Goal: Use online tool/utility: Utilize a website feature to perform a specific function

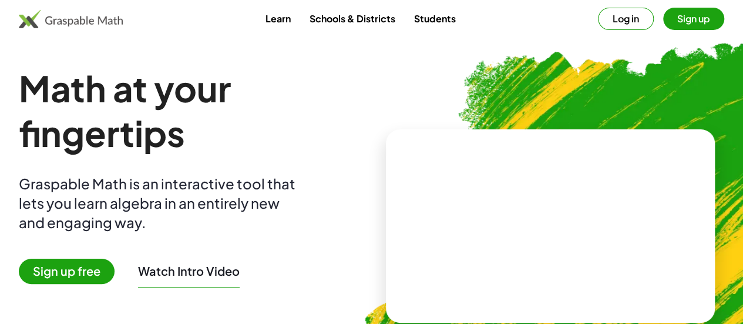
click at [68, 263] on span "Sign up free" at bounding box center [67, 271] width 96 height 25
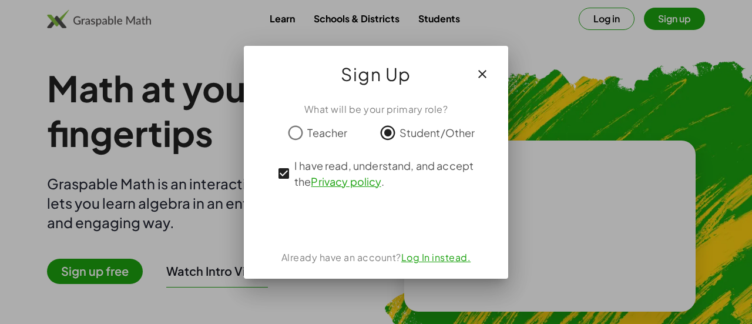
drag, startPoint x: 341, startPoint y: 125, endPoint x: 327, endPoint y: 139, distance: 19.5
click at [327, 139] on span "Teacher" at bounding box center [327, 133] width 40 height 16
click at [480, 71] on icon "button" at bounding box center [482, 74] width 14 height 14
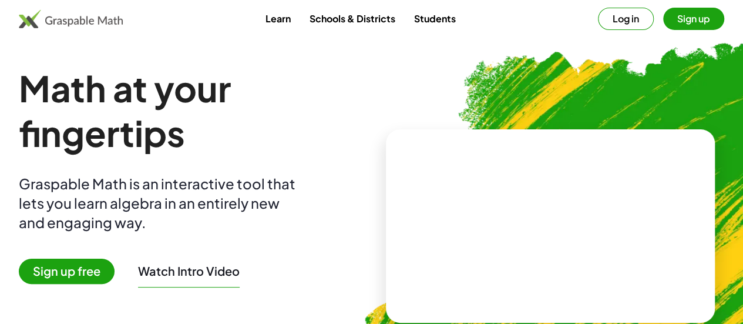
click at [611, 14] on button "Log in" at bounding box center [626, 19] width 56 height 22
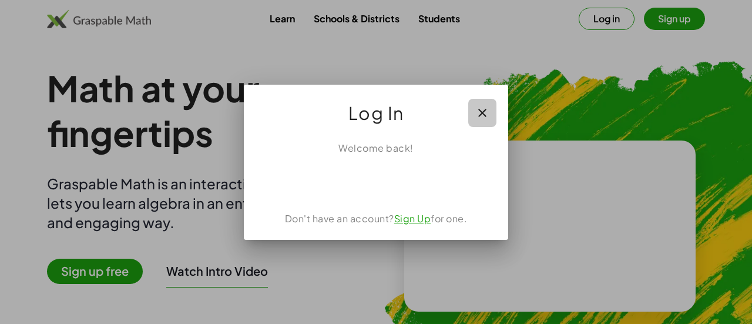
click at [481, 113] on icon "button" at bounding box center [482, 113] width 14 height 14
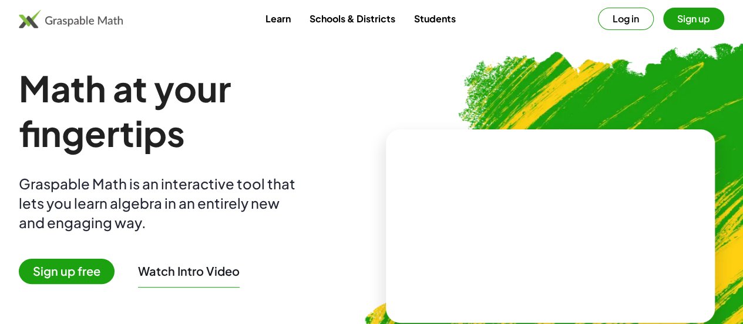
click at [511, 190] on video at bounding box center [550, 226] width 176 height 88
click at [530, 244] on div at bounding box center [548, 214] width 201 height 94
drag, startPoint x: 507, startPoint y: 216, endPoint x: 578, endPoint y: 219, distance: 71.2
click at [578, 219] on div at bounding box center [552, 213] width 103 height 43
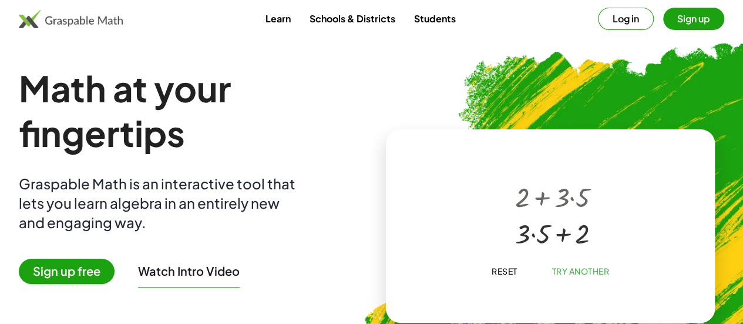
drag, startPoint x: 500, startPoint y: 236, endPoint x: 562, endPoint y: 206, distance: 69.4
click at [562, 206] on div "+ 2 + · 3 · 5 + 2 + · 3 · 5" at bounding box center [548, 214] width 101 height 79
click at [510, 191] on div at bounding box center [553, 195] width 86 height 36
click at [483, 284] on div "+ 2 + · 3 · 5 + 2 + · 3 · 5 × Reset Try Another" at bounding box center [551, 226] width 206 height 118
click at [486, 279] on button "Reset" at bounding box center [504, 270] width 45 height 21
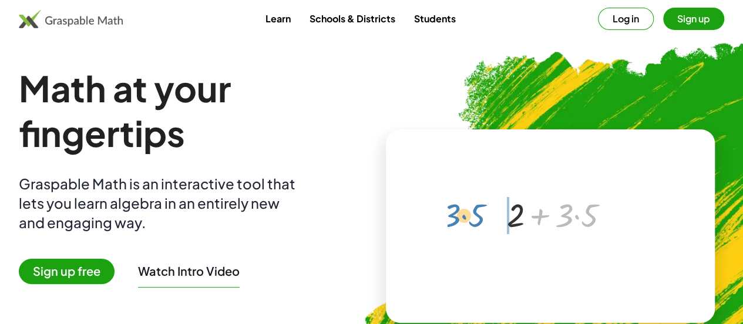
drag, startPoint x: 531, startPoint y: 219, endPoint x: 424, endPoint y: 219, distance: 107.0
click at [424, 219] on div "+ · 3 · 5 + 2 + · 3 · 5 ×" at bounding box center [551, 226] width 330 height 194
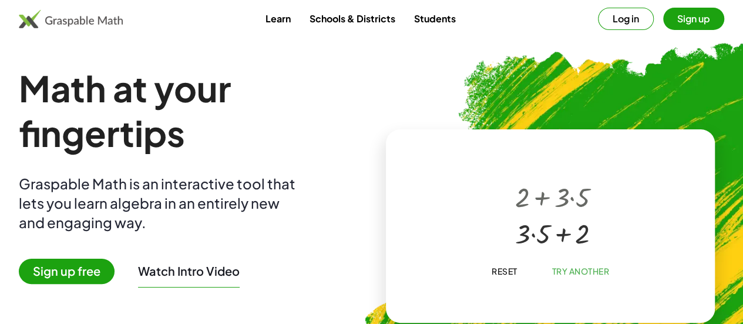
click at [498, 264] on button "Reset" at bounding box center [504, 270] width 45 height 21
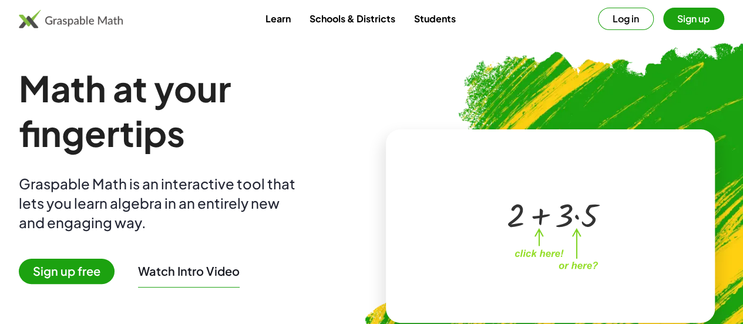
click at [384, 12] on link "Schools & Districts" at bounding box center [352, 19] width 105 height 22
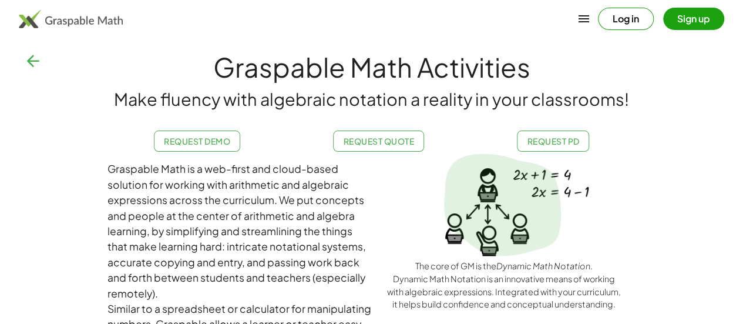
click at [37, 59] on icon "button" at bounding box center [33, 61] width 19 height 19
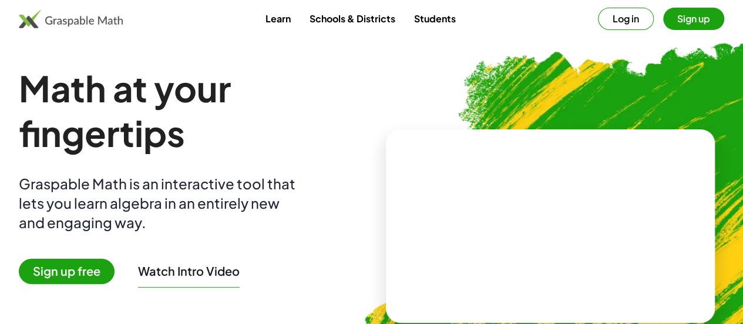
click at [435, 25] on link "Students" at bounding box center [434, 19] width 61 height 22
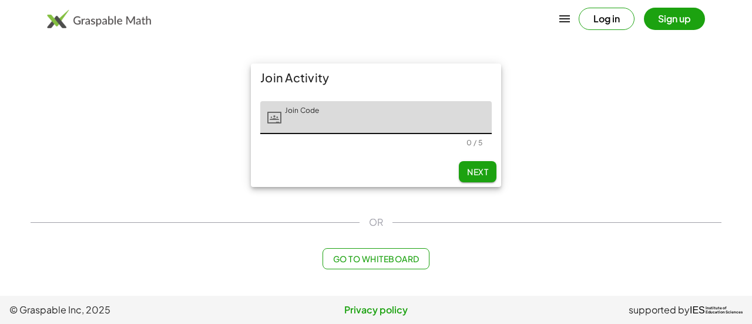
click at [386, 106] on input "Join Code" at bounding box center [386, 117] width 210 height 33
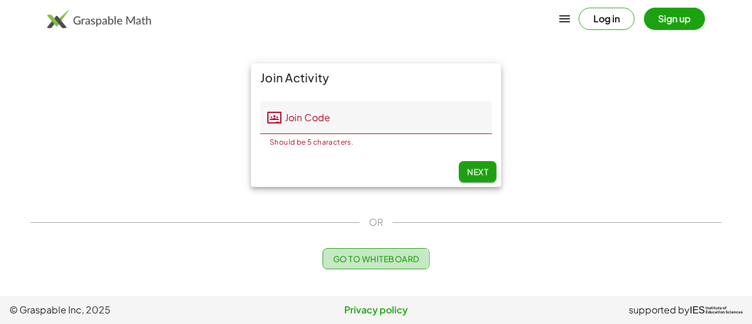
click at [377, 260] on span "Go to Whiteboard" at bounding box center [376, 258] width 86 height 11
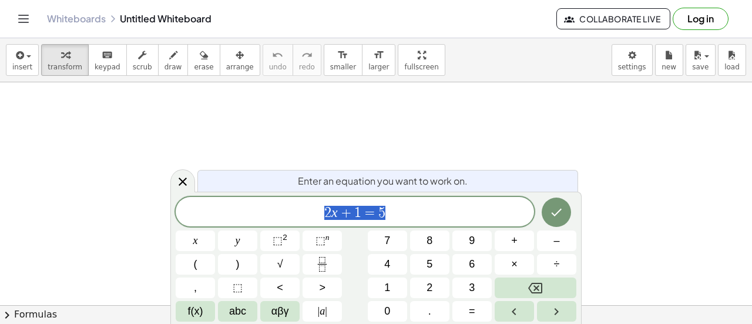
click at [377, 260] on button "4" at bounding box center [387, 264] width 39 height 21
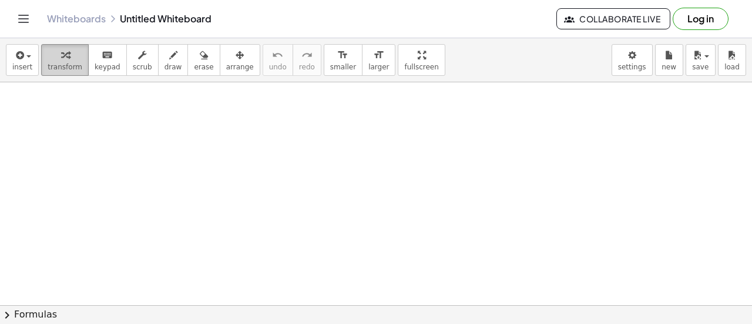
click at [62, 61] on icon "button" at bounding box center [65, 55] width 8 height 14
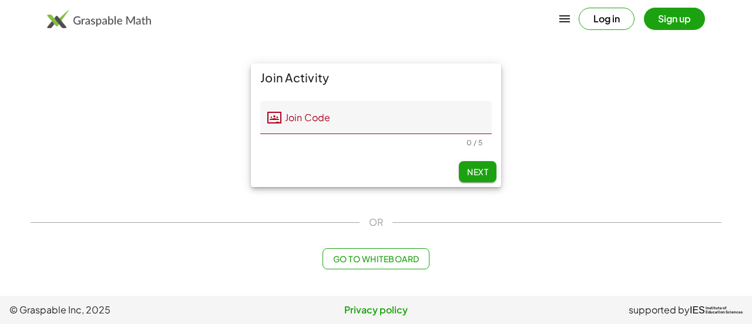
click at [367, 260] on span "Go to Whiteboard" at bounding box center [376, 258] width 86 height 11
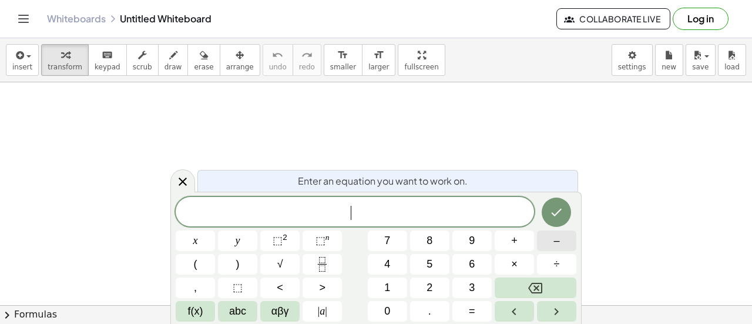
click at [560, 242] on button "–" at bounding box center [556, 240] width 39 height 21
click at [404, 291] on button "1" at bounding box center [387, 287] width 39 height 21
click at [478, 262] on button "6" at bounding box center [471, 264] width 39 height 21
click at [517, 236] on span "+" at bounding box center [514, 241] width 6 height 16
click at [518, 263] on button "×" at bounding box center [514, 264] width 39 height 21
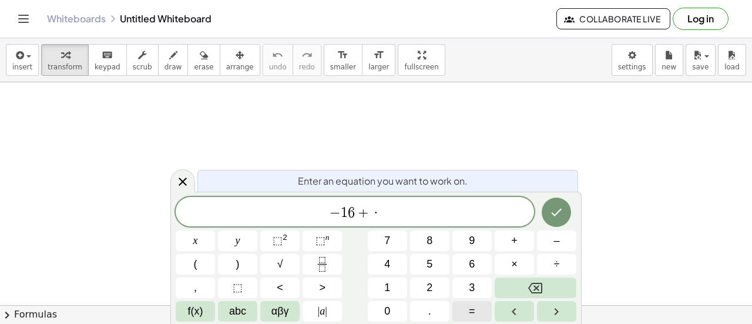
click at [475, 310] on span "=" at bounding box center [472, 311] width 6 height 16
click at [369, 289] on button "1" at bounding box center [387, 287] width 39 height 21
click at [434, 262] on button "5" at bounding box center [429, 264] width 39 height 21
click at [564, 202] on button "Done" at bounding box center [556, 211] width 29 height 29
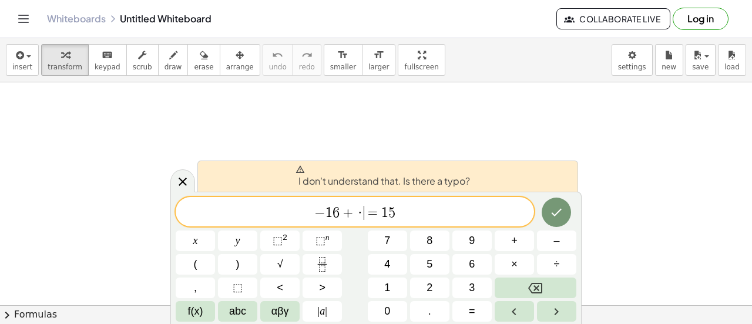
click at [361, 206] on span "·" at bounding box center [361, 213] width 8 height 14
drag, startPoint x: 420, startPoint y: 214, endPoint x: 270, endPoint y: 222, distance: 149.5
click at [270, 222] on div "**********" at bounding box center [355, 211] width 358 height 29
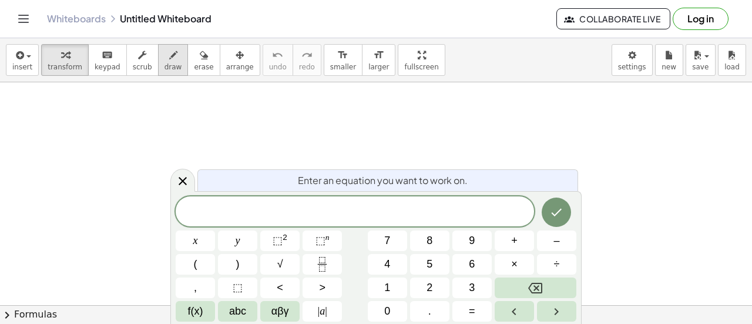
click at [165, 63] on span "draw" at bounding box center [174, 67] width 18 height 8
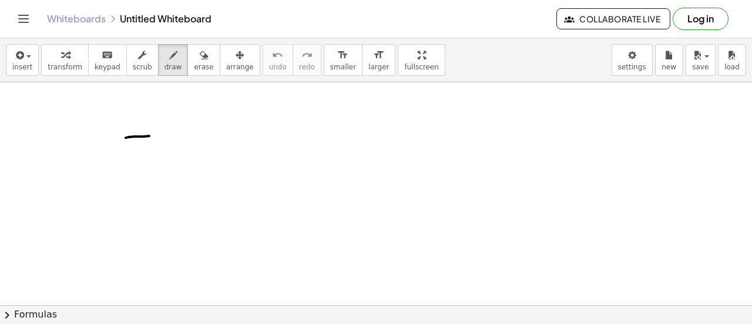
drag, startPoint x: 126, startPoint y: 137, endPoint x: 161, endPoint y: 133, distance: 35.5
click at [161, 133] on div at bounding box center [376, 305] width 752 height 447
click at [88, 58] on button "keyboard keypad" at bounding box center [107, 60] width 39 height 32
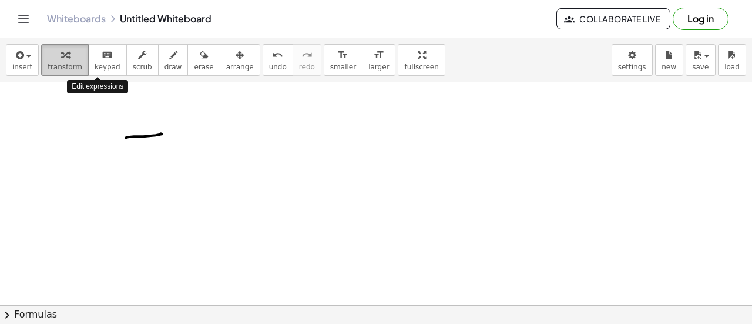
click at [69, 58] on div "button" at bounding box center [65, 55] width 35 height 14
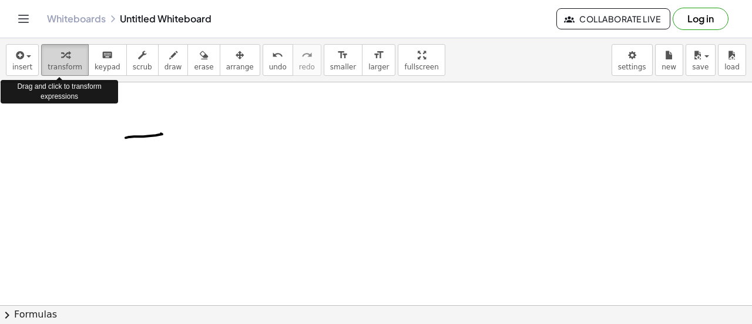
click at [68, 61] on div "button" at bounding box center [65, 55] width 35 height 14
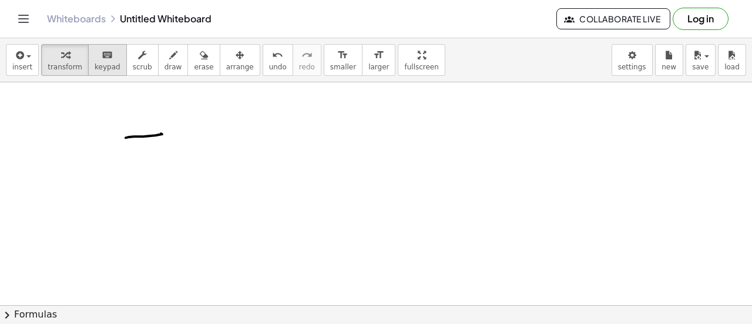
click at [102, 58] on icon "keyboard" at bounding box center [107, 55] width 11 height 14
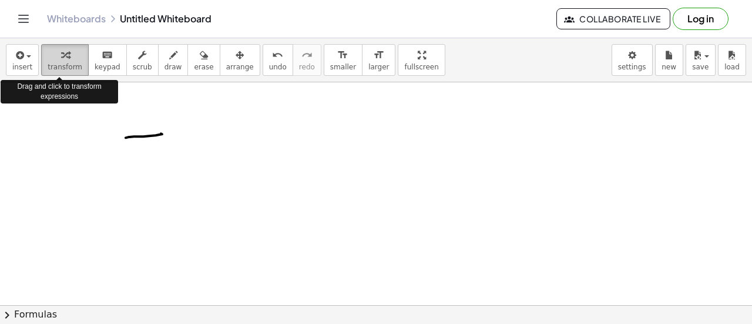
click at [54, 59] on div "button" at bounding box center [65, 55] width 35 height 14
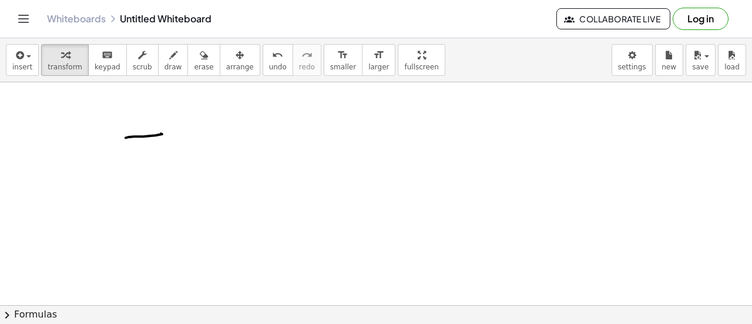
click at [102, 149] on div at bounding box center [376, 305] width 752 height 447
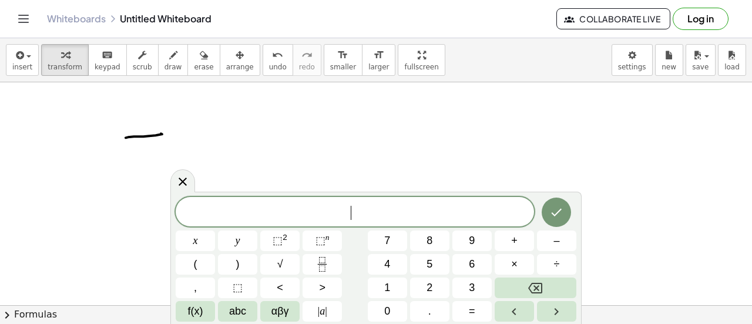
drag, startPoint x: 170, startPoint y: 137, endPoint x: 113, endPoint y: 131, distance: 57.3
click at [113, 131] on div at bounding box center [376, 305] width 752 height 447
click at [200, 52] on icon "button" at bounding box center [204, 55] width 8 height 14
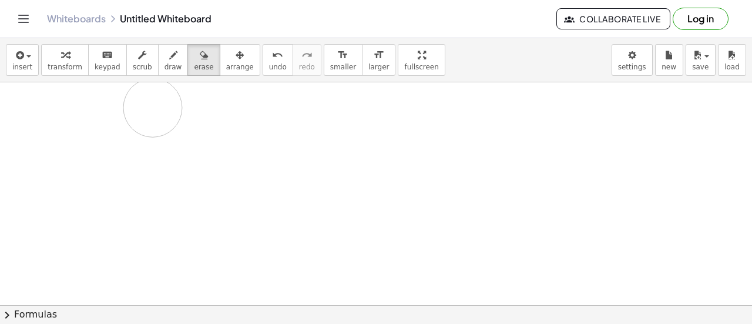
drag, startPoint x: 121, startPoint y: 142, endPoint x: 157, endPoint y: 108, distance: 49.9
click at [157, 108] on div at bounding box center [376, 305] width 752 height 447
click at [66, 55] on div "button" at bounding box center [65, 55] width 35 height 14
click at [69, 96] on div at bounding box center [376, 305] width 752 height 447
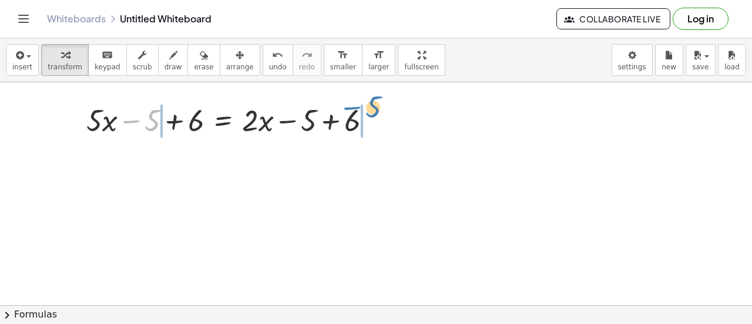
drag, startPoint x: 118, startPoint y: 117, endPoint x: 348, endPoint y: 111, distance: 230.4
click at [348, 111] on div at bounding box center [234, 119] width 307 height 40
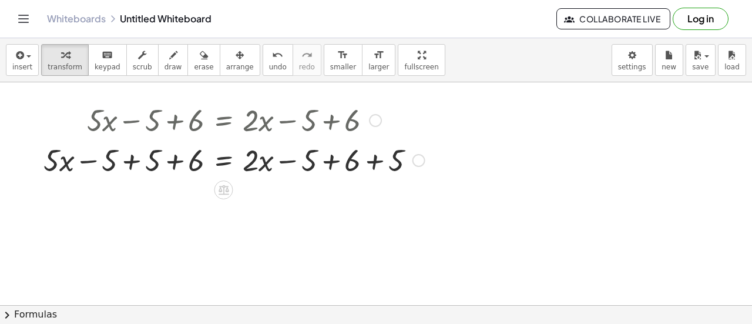
click at [199, 123] on div at bounding box center [234, 119] width 393 height 40
click at [269, 63] on span "undo" at bounding box center [278, 67] width 18 height 8
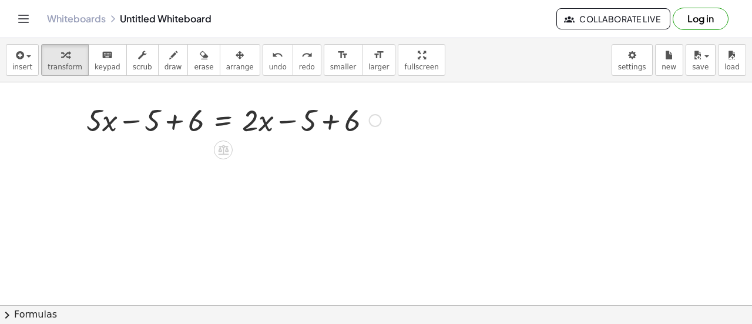
click at [172, 119] on div at bounding box center [234, 119] width 307 height 40
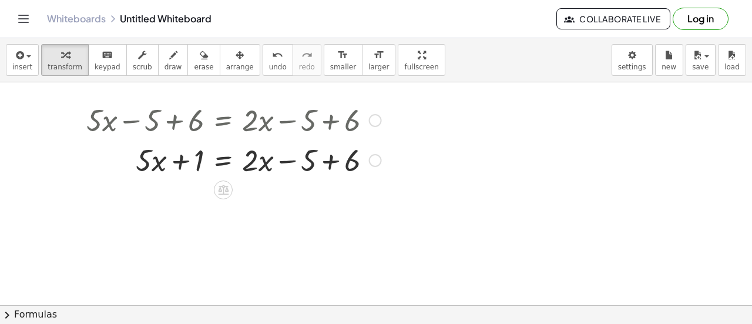
click at [331, 160] on div at bounding box center [234, 159] width 307 height 40
drag, startPoint x: 180, startPoint y: 156, endPoint x: 345, endPoint y: 148, distance: 164.8
click at [345, 148] on div at bounding box center [234, 159] width 307 height 40
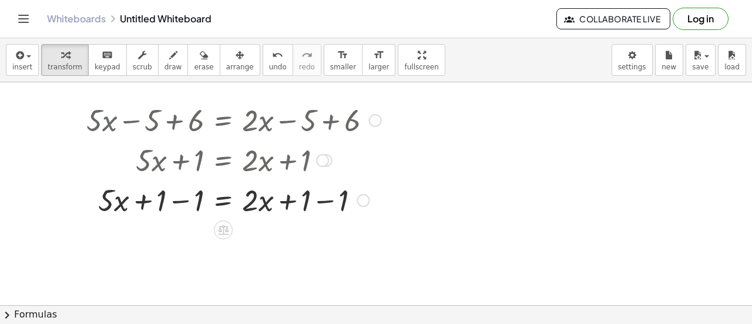
click at [168, 200] on div at bounding box center [234, 199] width 307 height 40
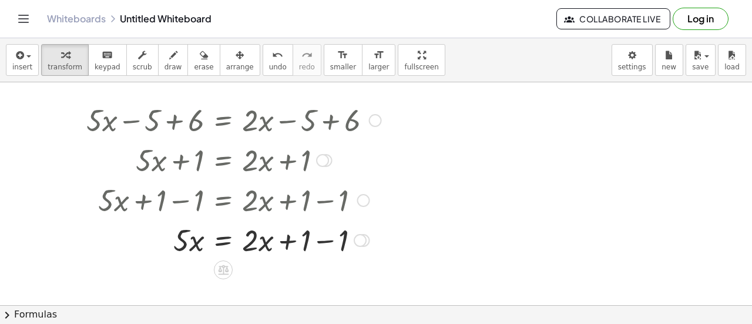
click at [317, 237] on div at bounding box center [234, 239] width 307 height 40
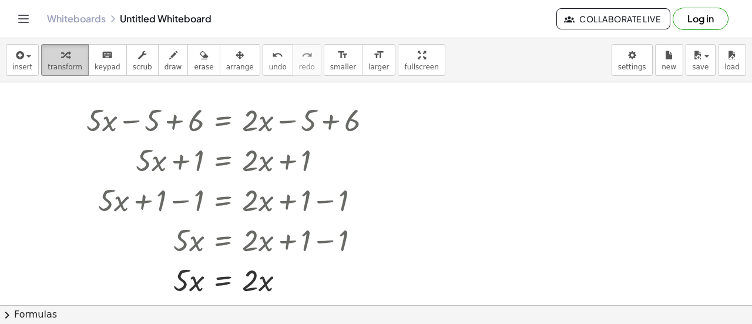
click at [58, 70] on span "transform" at bounding box center [65, 67] width 35 height 8
drag, startPoint x: 98, startPoint y: 106, endPoint x: 510, endPoint y: 304, distance: 457.9
click at [510, 304] on div "+ · 5 · x − 5 + 6 = + · 2 · x − 5 + 6 + · 5 · x + 1 = + · 2 · x − 5 + 6 + · 5 ·…" at bounding box center [376, 305] width 752 height 447
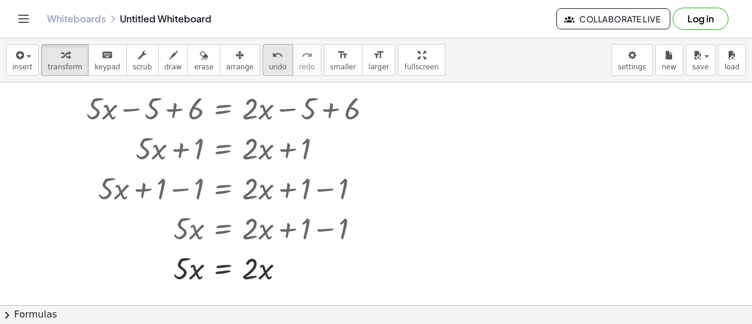
click at [272, 59] on icon "undo" at bounding box center [277, 55] width 11 height 14
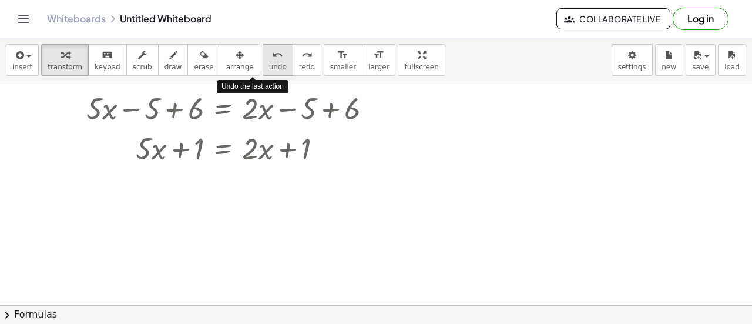
click at [272, 59] on icon "undo" at bounding box center [277, 55] width 11 height 14
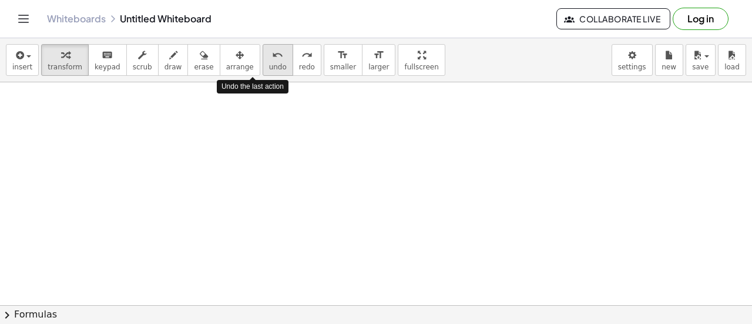
click at [272, 59] on icon "undo" at bounding box center [277, 55] width 11 height 14
click at [276, 129] on div at bounding box center [376, 294] width 752 height 447
click at [306, 157] on div at bounding box center [376, 294] width 752 height 447
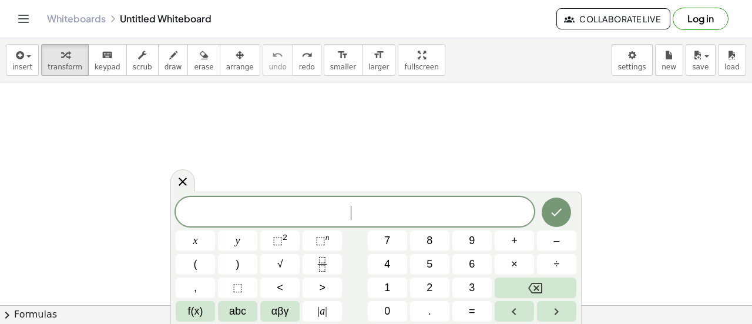
drag, startPoint x: 306, startPoint y: 157, endPoint x: 307, endPoint y: 185, distance: 27.6
click at [307, 185] on div at bounding box center [376, 294] width 752 height 447
